Goal: Task Accomplishment & Management: Complete application form

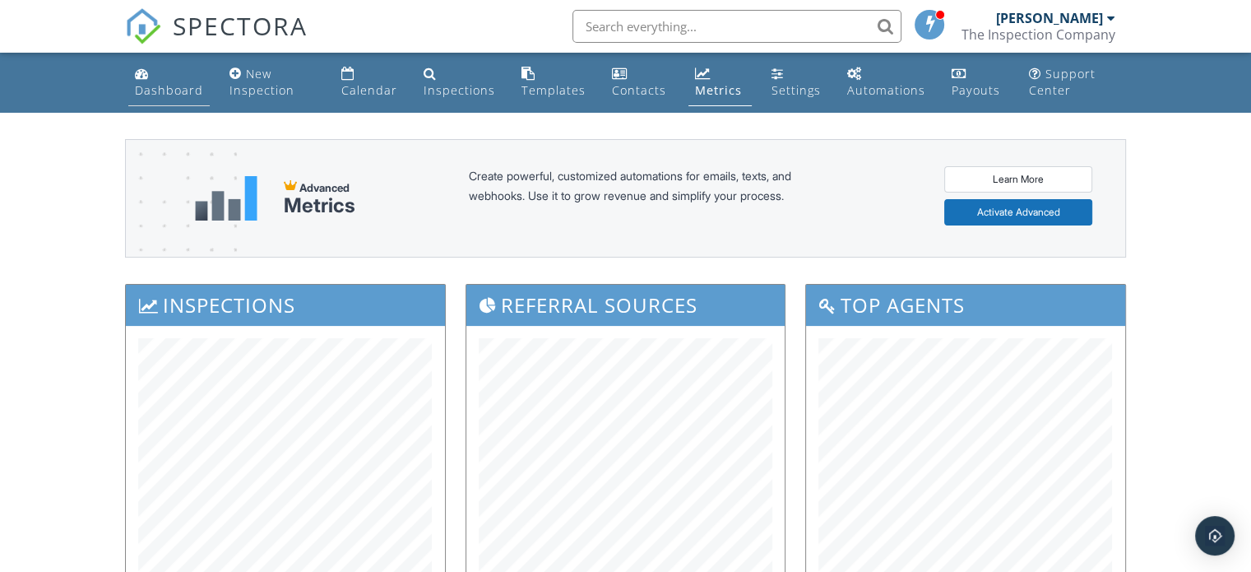
click at [161, 82] on div "Dashboard" at bounding box center [169, 90] width 68 height 16
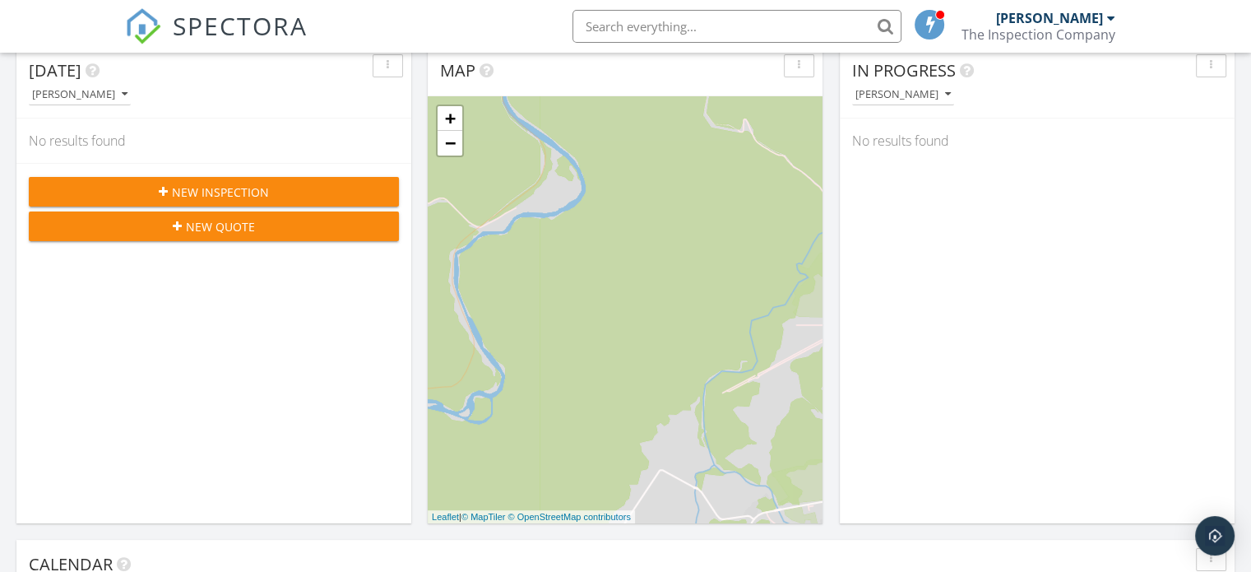
scroll to position [247, 0]
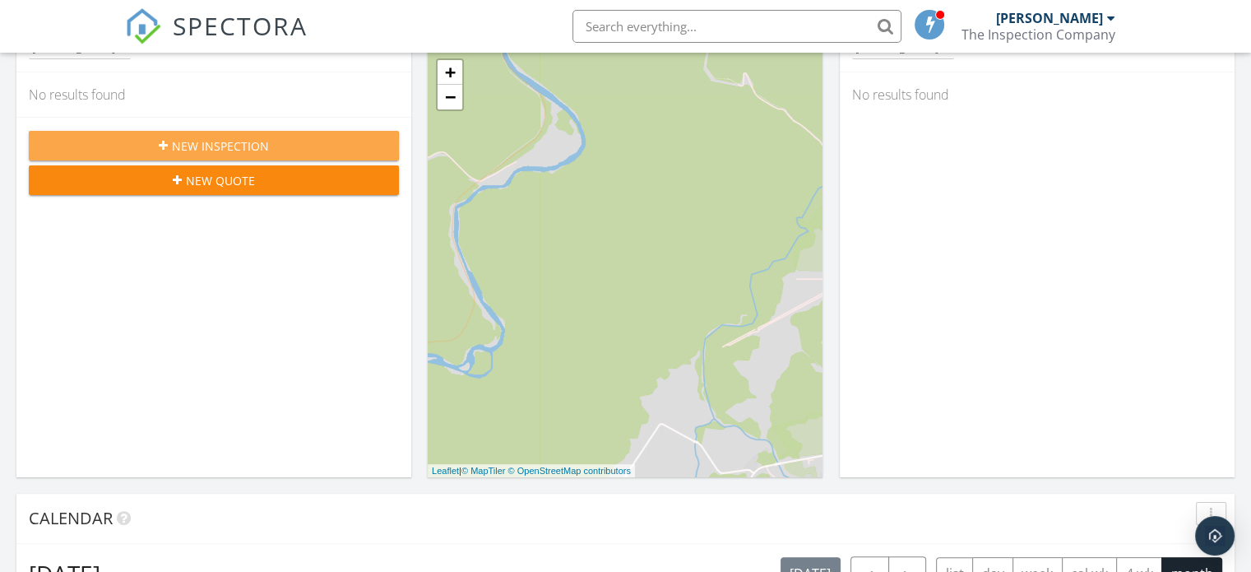
click at [215, 134] on button "New Inspection" at bounding box center [214, 146] width 370 height 30
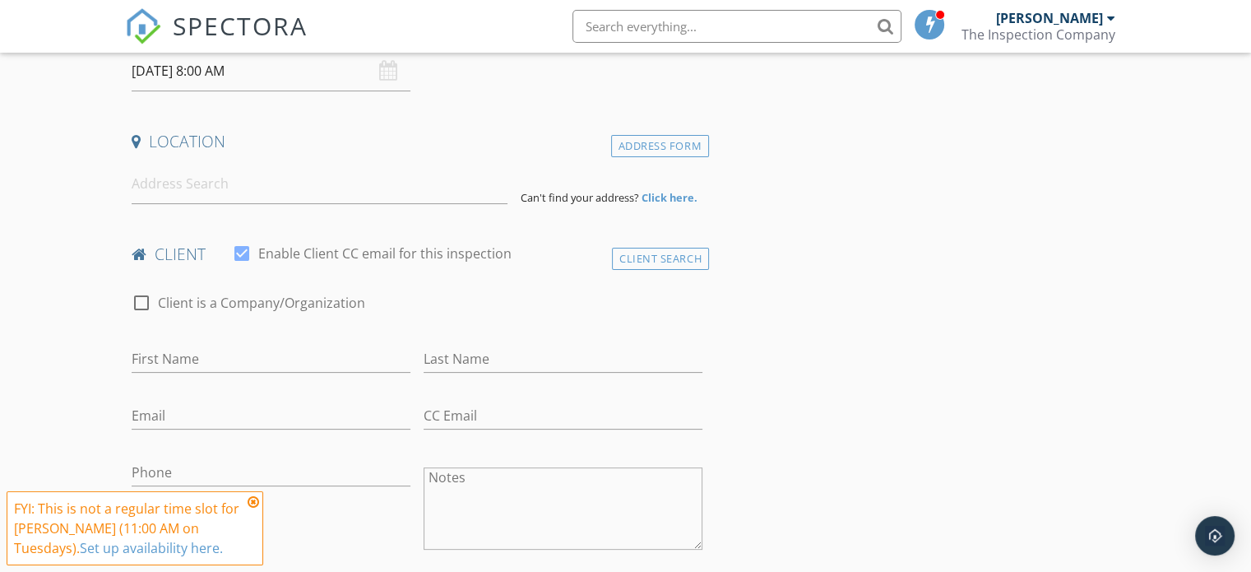
scroll to position [329, 0]
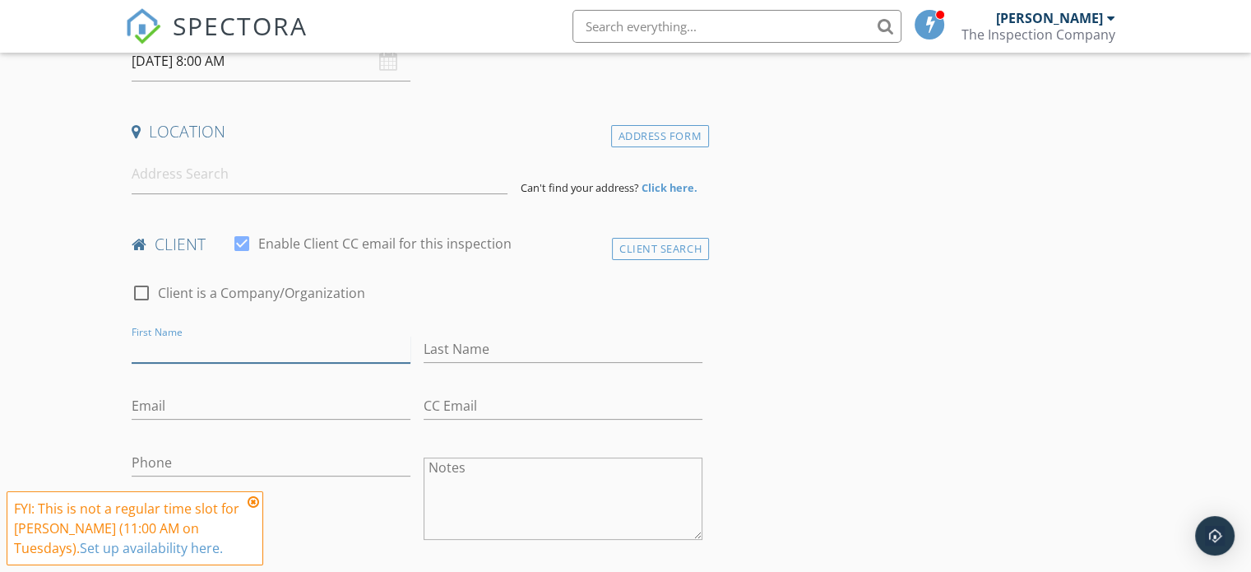
paste input "Britney Zorb"
drag, startPoint x: 218, startPoint y: 345, endPoint x: 183, endPoint y: 345, distance: 34.6
click at [183, 345] on input "Britney Zorb" at bounding box center [271, 349] width 279 height 27
type input "Britney"
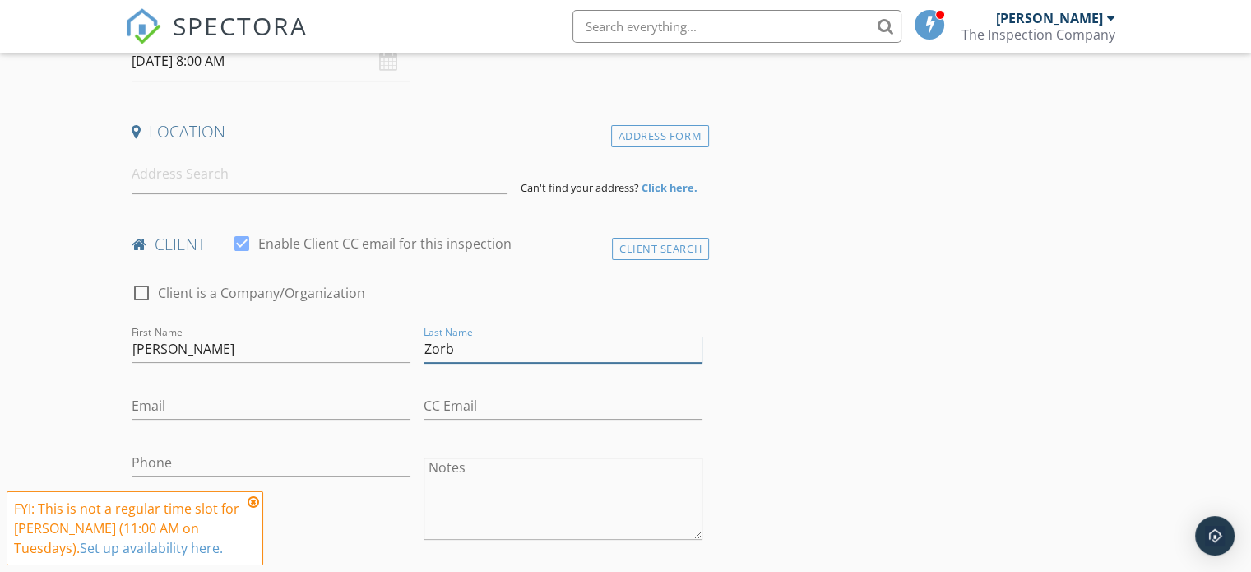
type input "Zorb"
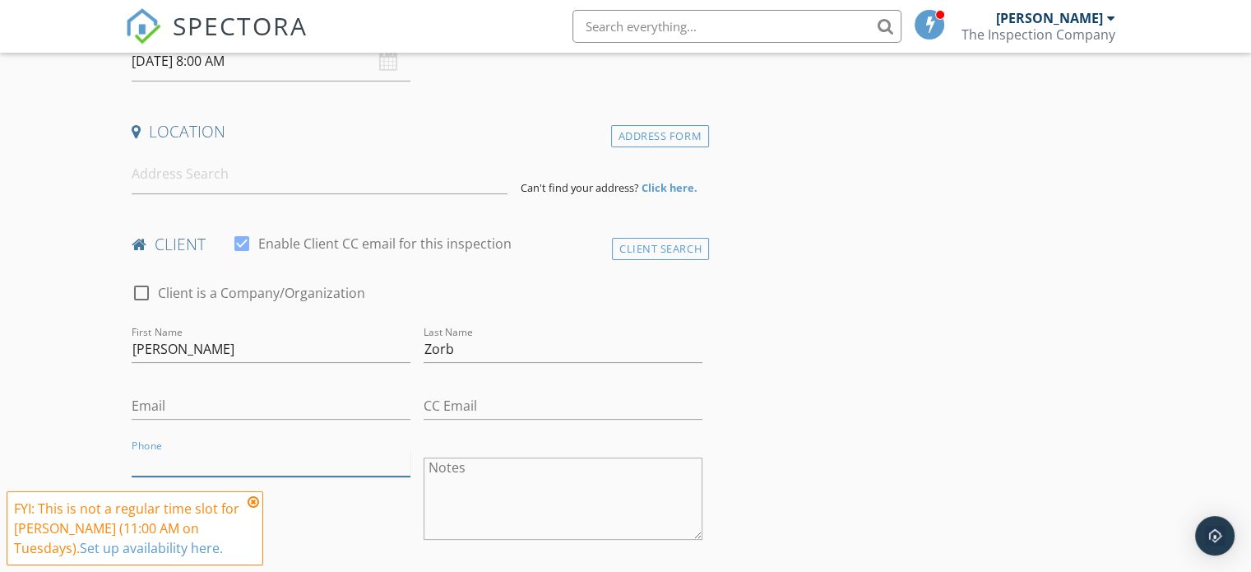
paste input "209-747-2714"
type input "209-747-2714"
paste input "bborgja4290@gmail.com"
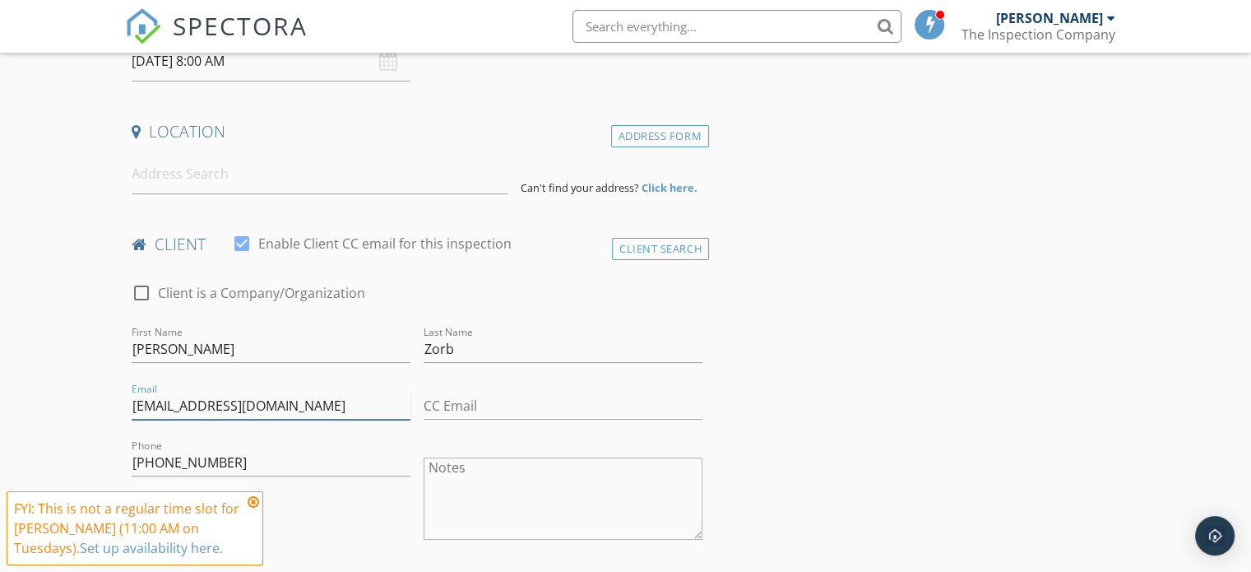
type input "bborgja4290@gmail.com"
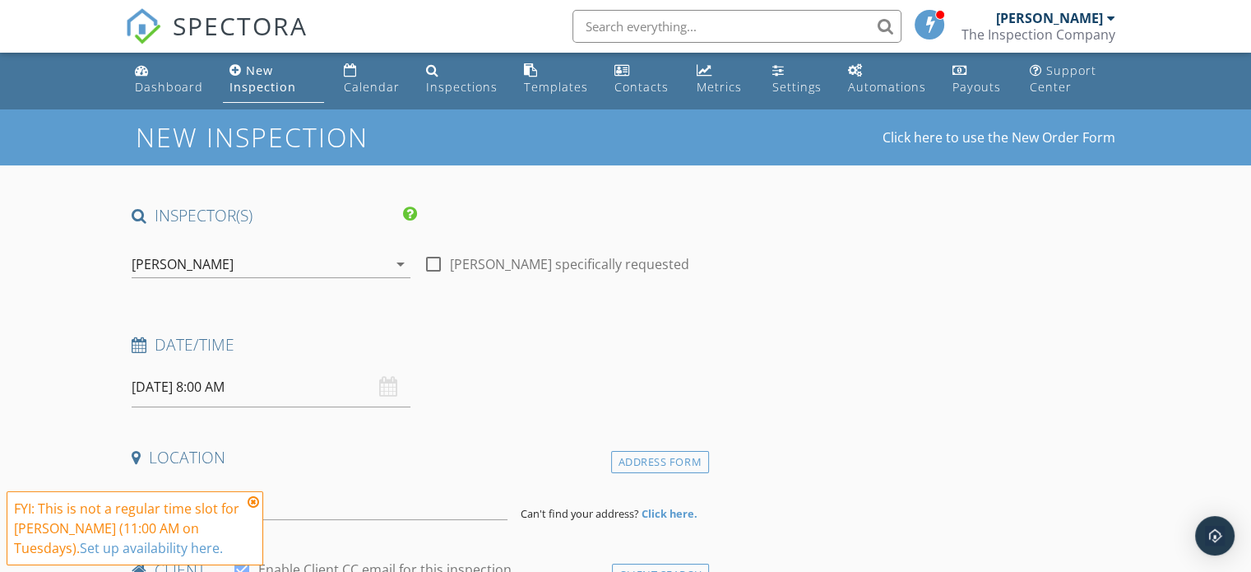
scroll to position [0, 0]
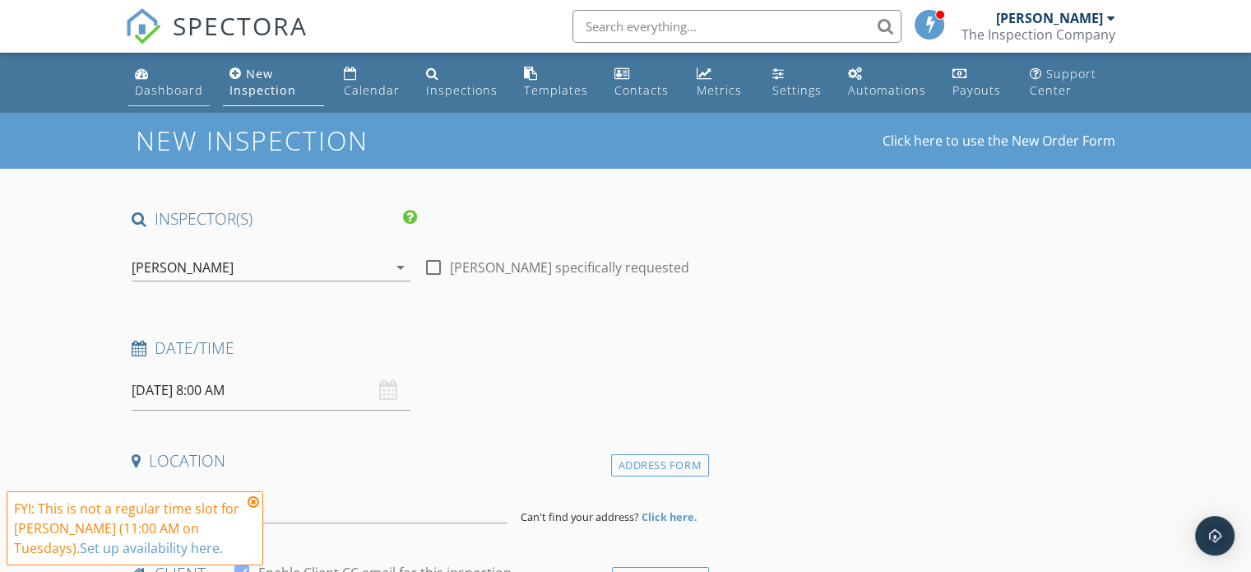
click at [171, 80] on link "Dashboard" at bounding box center [168, 82] width 81 height 47
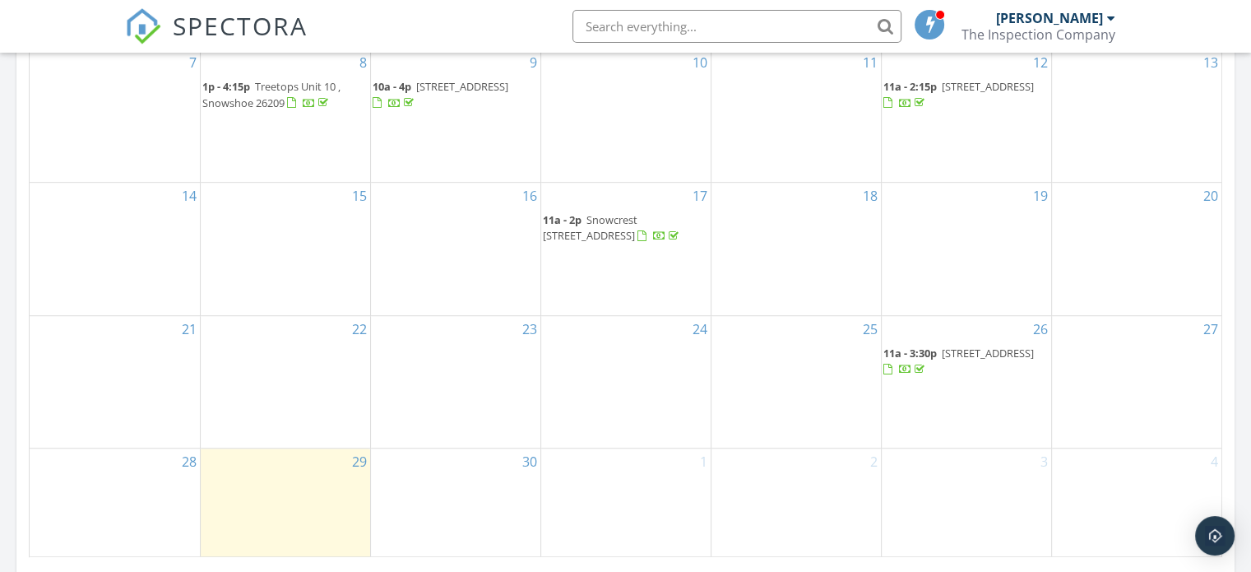
scroll to position [987, 0]
